Goal: Transaction & Acquisition: Download file/media

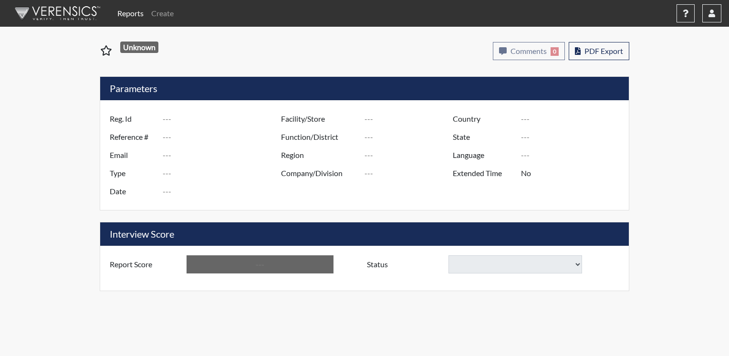
type input "Love"
type input "51116"
type input "[EMAIL_ADDRESS][DOMAIN_NAME]"
type input "Corrections Pre-Employment"
type input "[DATE]"
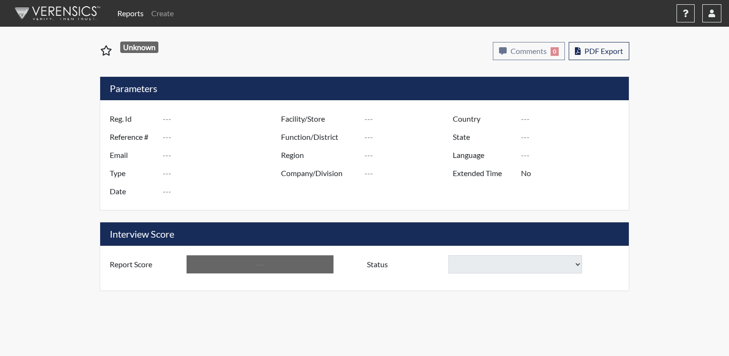
type input "TCC"
type input "[GEOGRAPHIC_DATA]"
type input "[US_STATE]"
type input "English"
type input "Yes"
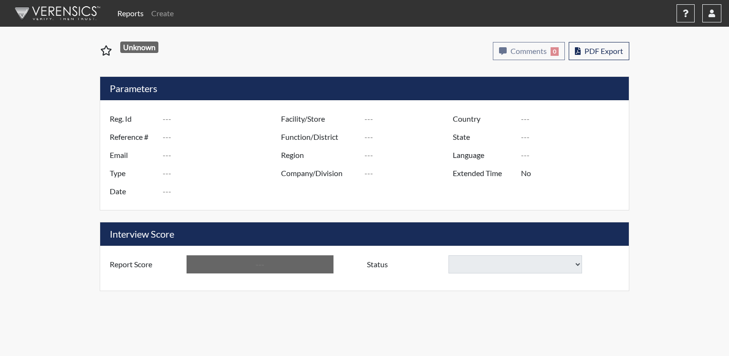
type input "Above Conditions"
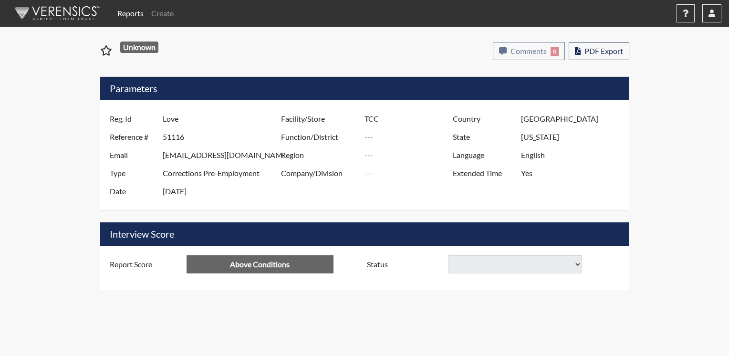
select select
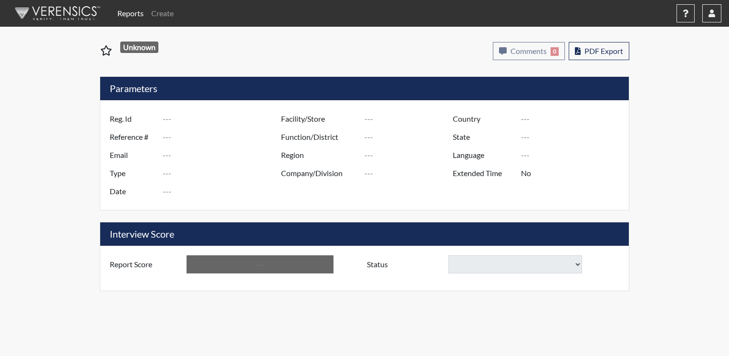
type input "Love"
type input "51116"
type input "[EMAIL_ADDRESS][DOMAIN_NAME]"
type input "Corrections Pre-Employment"
type input "[DATE]"
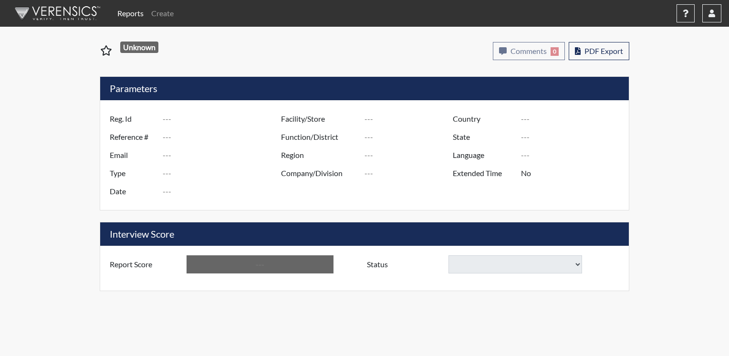
type input "TCC"
type input "[GEOGRAPHIC_DATA]"
type input "[US_STATE]"
type input "English"
type input "Yes"
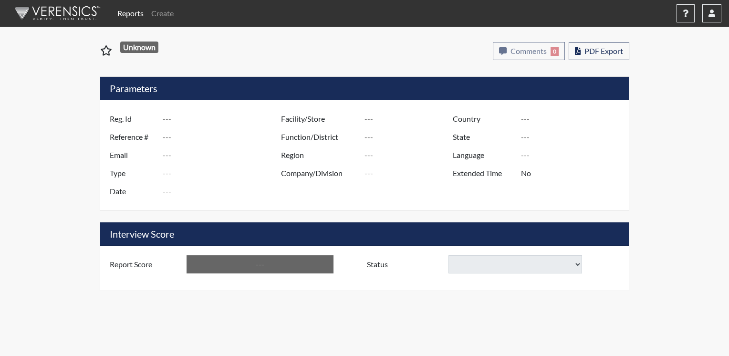
type input "Above Conditions"
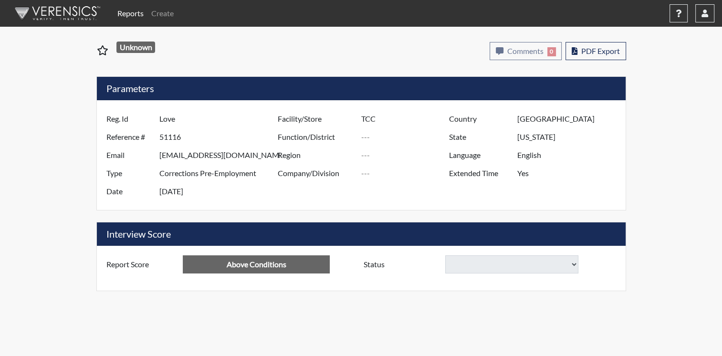
select select
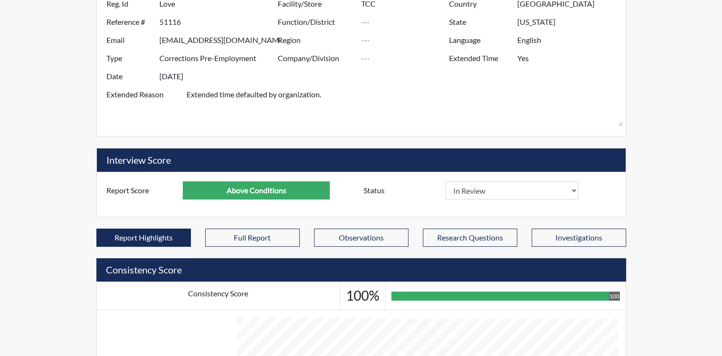
scroll to position [143, 0]
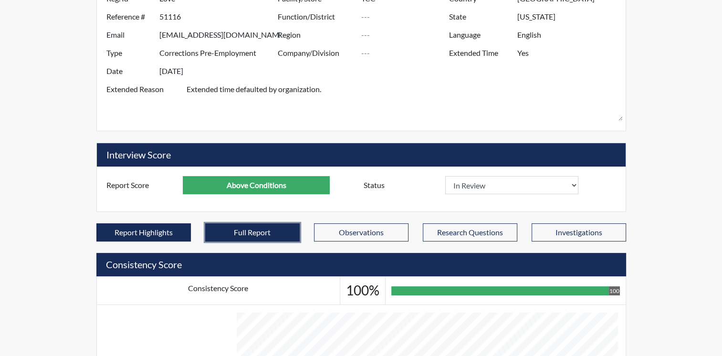
click at [279, 223] on button "Full Report" at bounding box center [252, 232] width 94 height 18
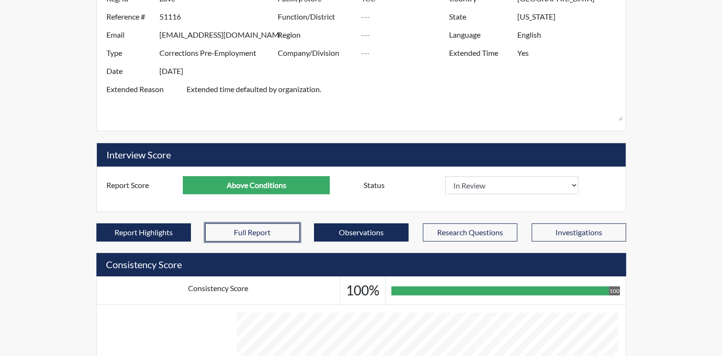
select select
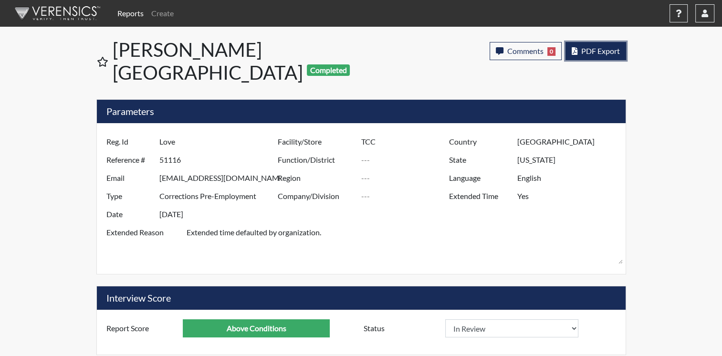
click at [607, 51] on span "PDF Export" at bounding box center [600, 50] width 39 height 9
select select
